Goal: Check status: Check status

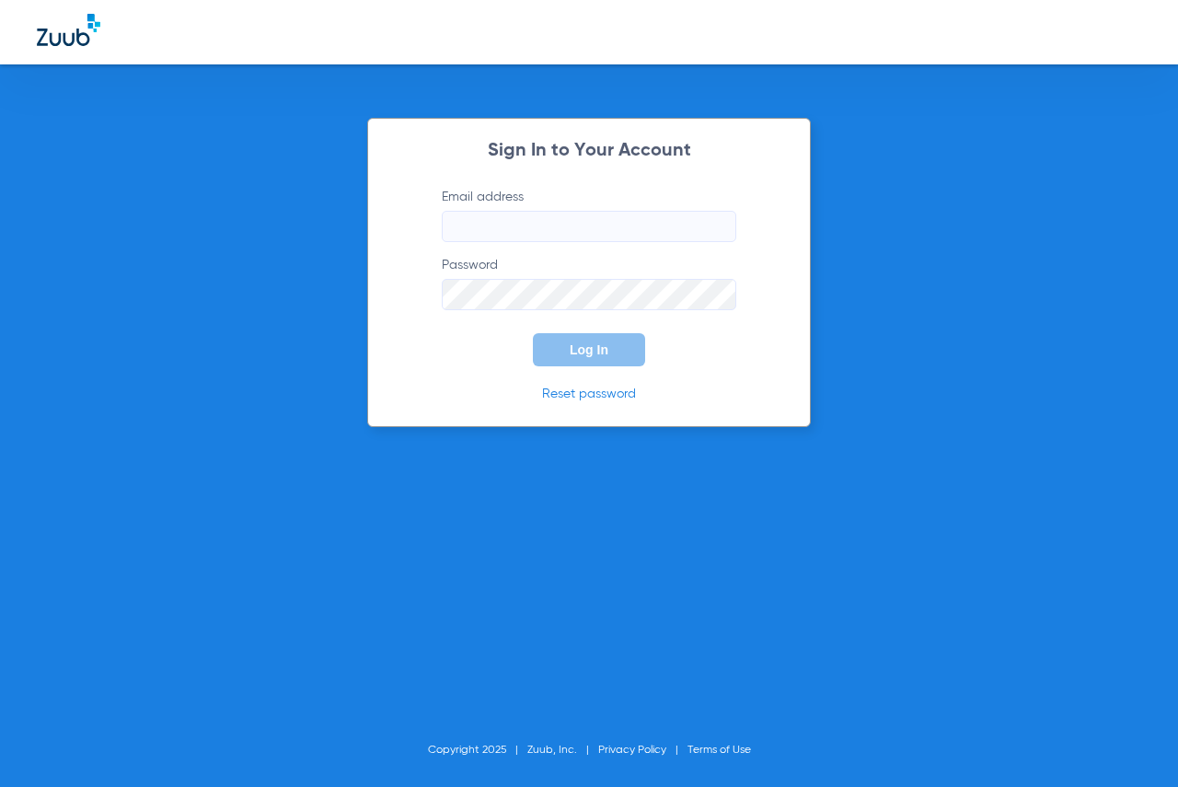
type input "[EMAIL_ADDRESS][DOMAIN_NAME]"
click at [470, 340] on form "Email address [EMAIL_ADDRESS][DOMAIN_NAME] Password Log In" at bounding box center [589, 277] width 350 height 179
click at [615, 353] on button "Log In" at bounding box center [589, 349] width 112 height 33
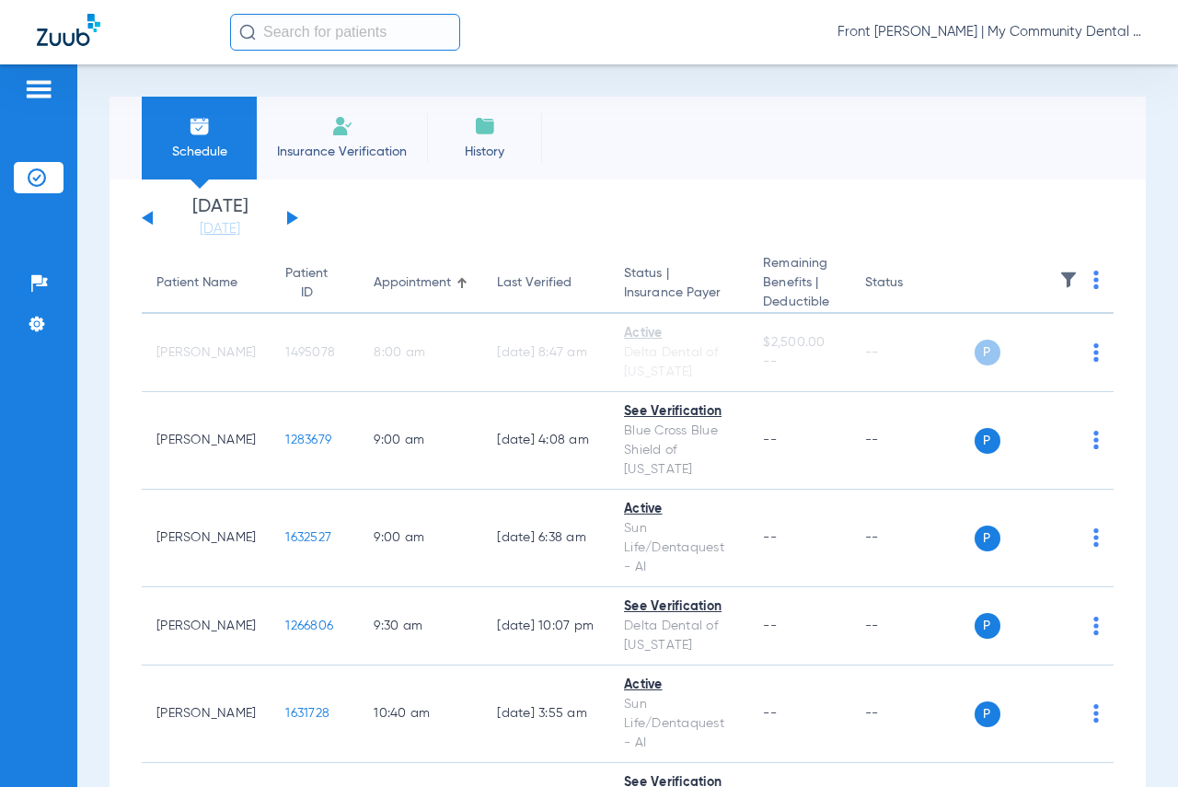
click at [353, 40] on input "text" at bounding box center [345, 32] width 230 height 37
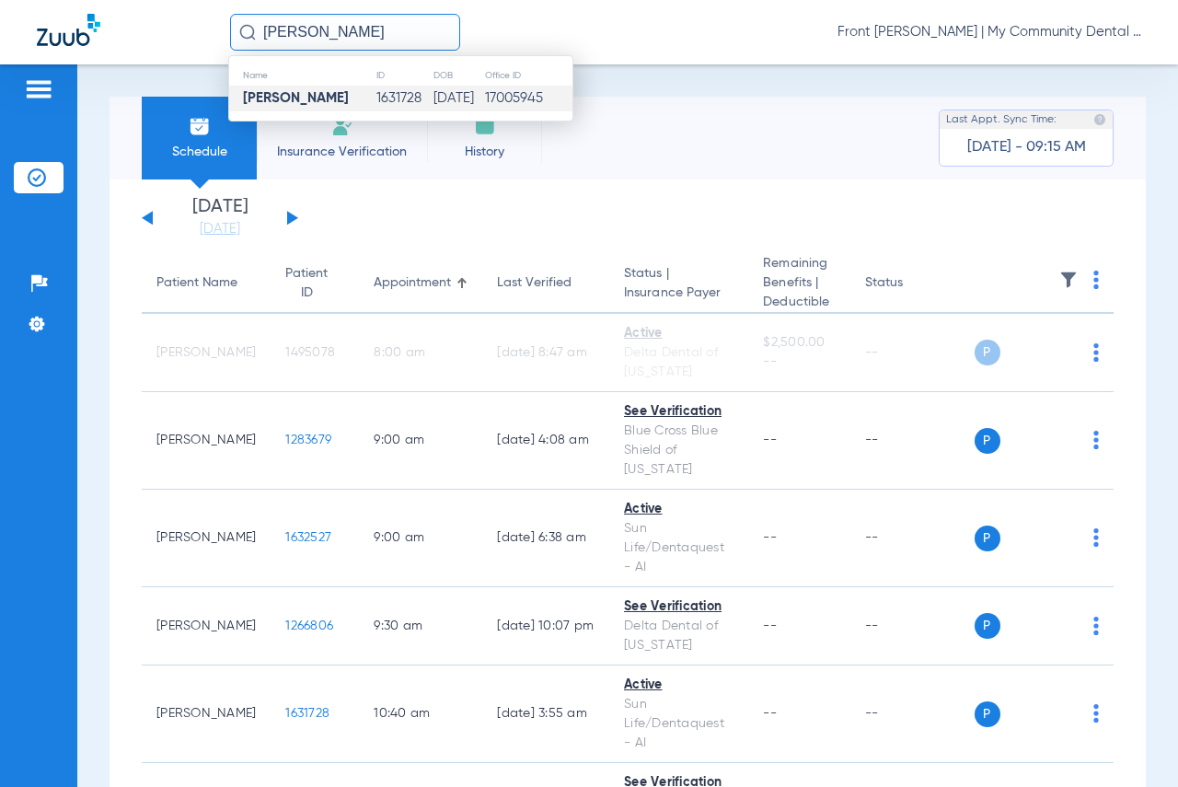
type input "[PERSON_NAME]"
click at [330, 91] on td "[PERSON_NAME]" at bounding box center [302, 99] width 146 height 26
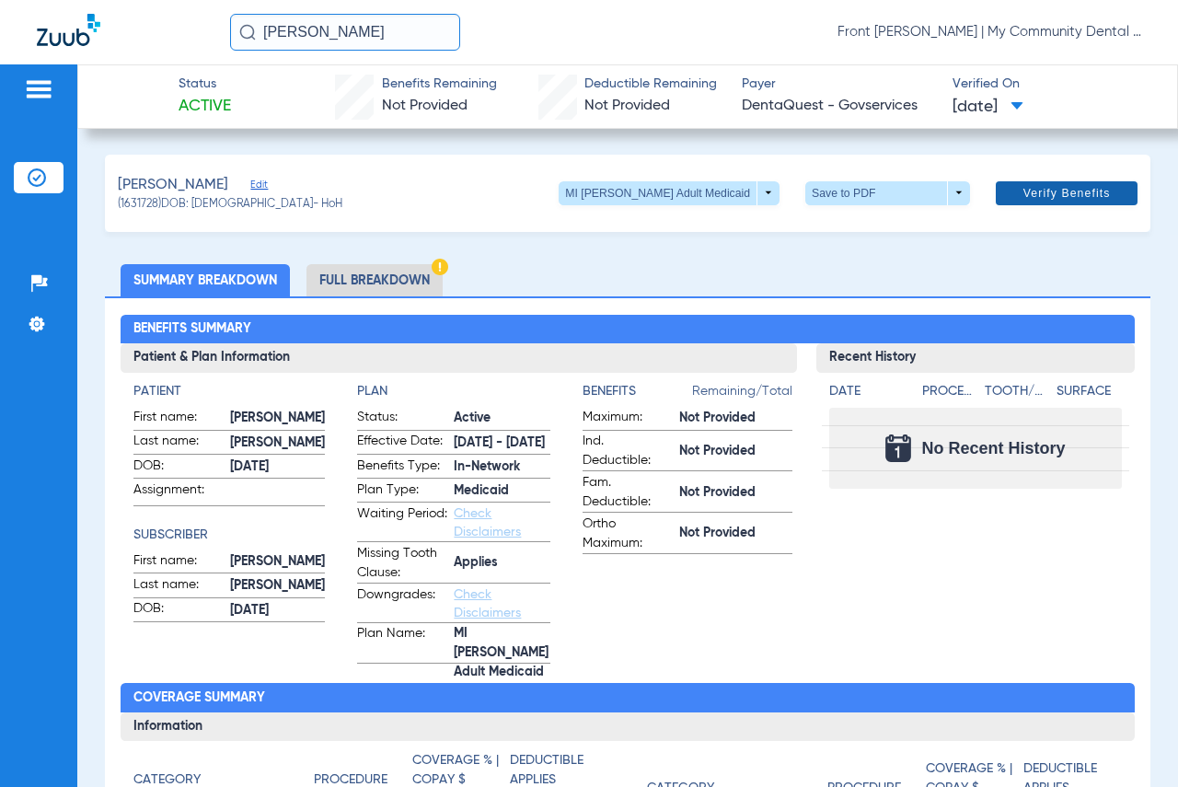
click at [1075, 195] on span "Verify Benefits" at bounding box center [1066, 193] width 87 height 15
click at [628, 587] on app-benefits-information "Benefits Remaining/Total Maximum: Not Provided Ind. Deductible: Not Provided Fa…" at bounding box center [688, 523] width 210 height 282
drag, startPoint x: 295, startPoint y: 639, endPoint x: 304, endPoint y: 621, distance: 19.3
click at [294, 639] on app-patient-and-plan-information "Patient First name: [PERSON_NAME] Last name: [PERSON_NAME]: [DEMOGRAPHIC_DATA] …" at bounding box center [458, 523] width 650 height 282
click at [610, 615] on app-benefits-information "Benefits Remaining/Total Maximum: Not Provided Ind. Deductible: Not Provided Fa…" at bounding box center [688, 523] width 210 height 282
